Goal: Information Seeking & Learning: Find specific fact

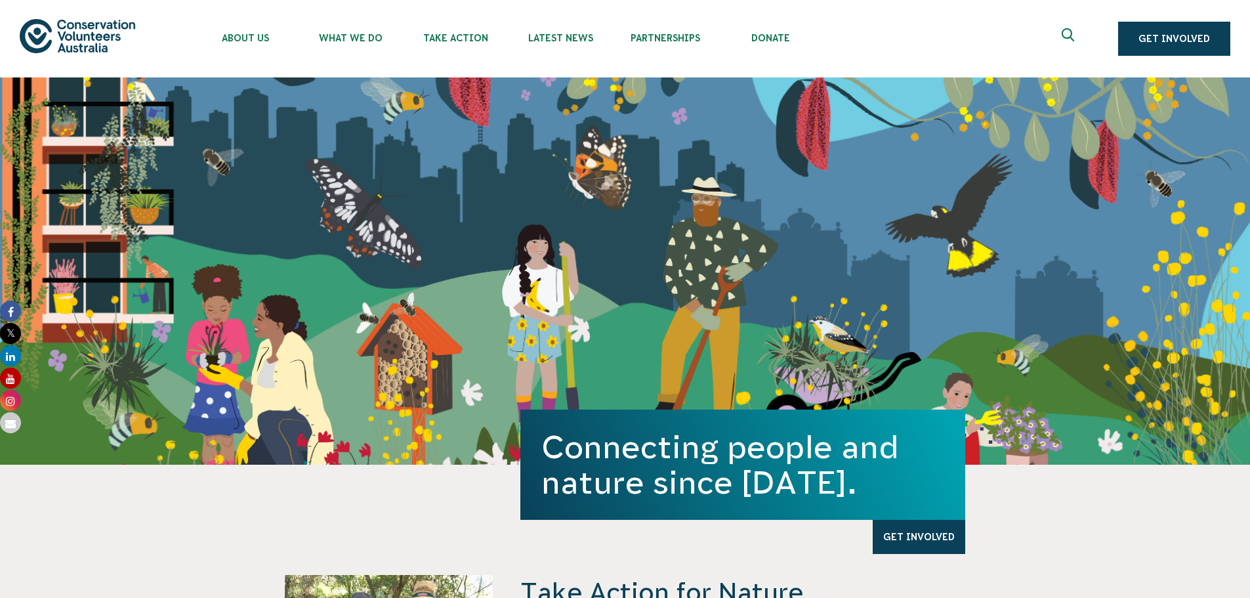
click at [1068, 27] on button at bounding box center [1070, 39] width 32 height 32
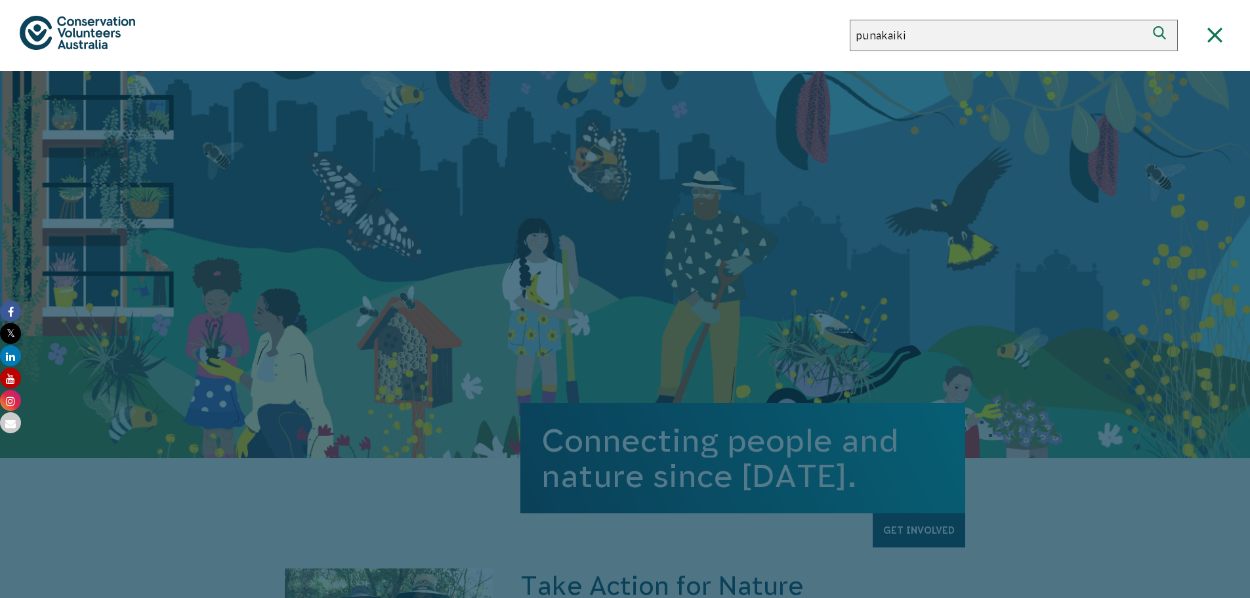
type input "punakaiki"
click at [1147, 20] on button "Search" at bounding box center [1163, 36] width 32 height 32
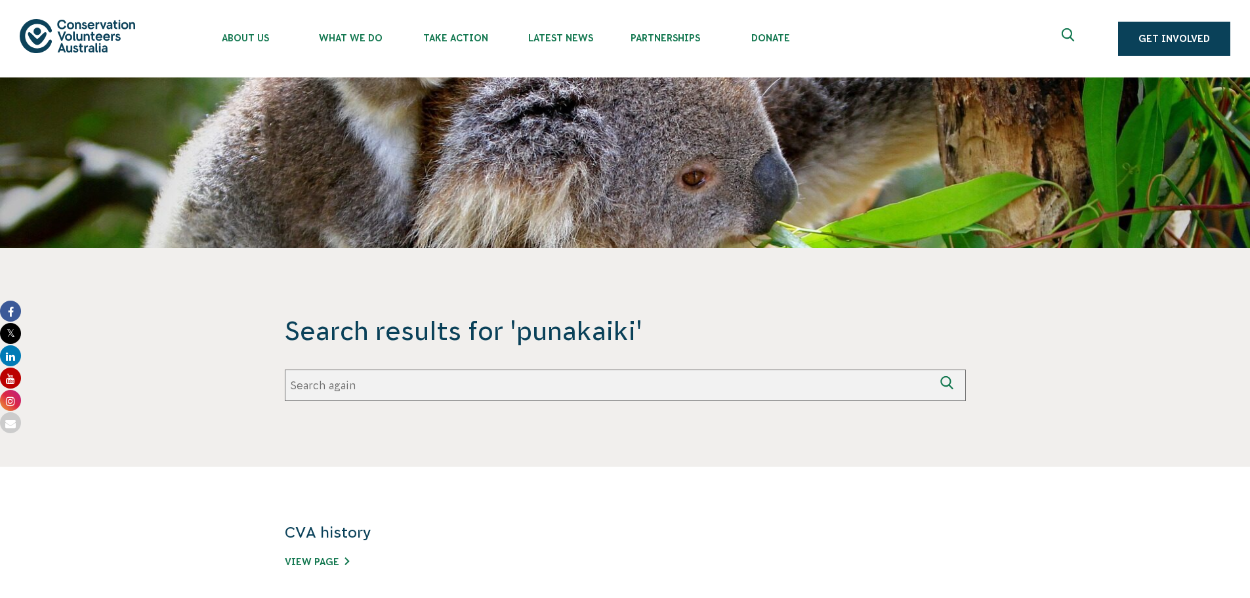
click at [503, 365] on div "Search results for 'punakaiki' Search again Search again" at bounding box center [625, 357] width 681 height 87
click at [396, 389] on input "Search again" at bounding box center [610, 385] width 650 height 32
paste input "Punakaiki"
type input "Punakaiki"
click at [935, 369] on button "Search again" at bounding box center [951, 385] width 32 height 32
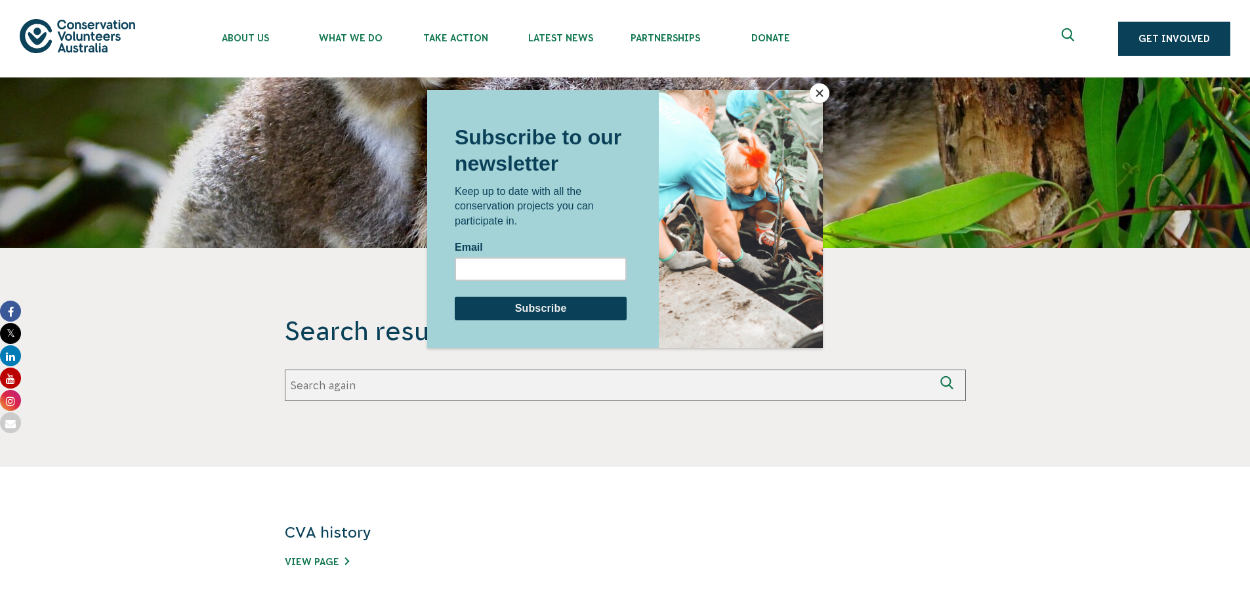
click at [386, 28] on div at bounding box center [625, 299] width 1250 height 598
click at [369, 37] on div at bounding box center [625, 299] width 1250 height 598
